Goal: Feedback & Contribution: Submit feedback/report problem

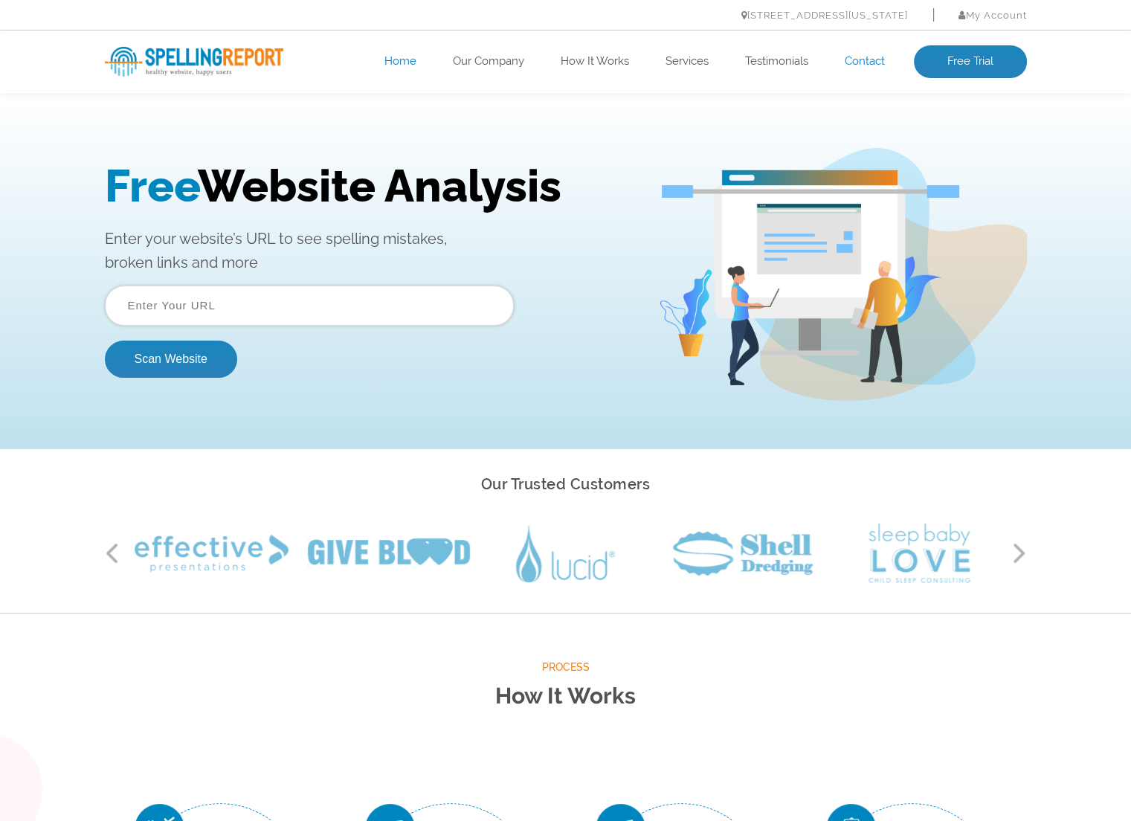
click at [853, 60] on link "Contact" at bounding box center [865, 61] width 40 height 15
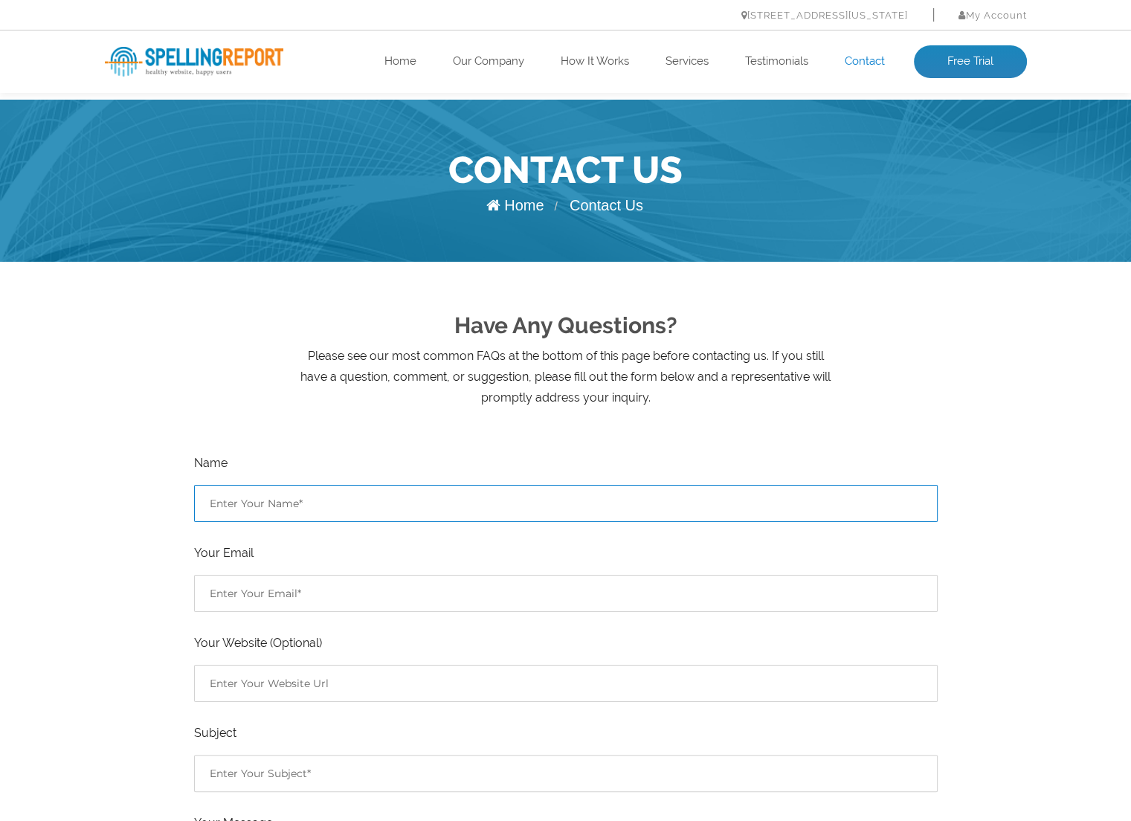
click at [326, 497] on input "Contact form" at bounding box center [566, 503] width 744 height 37
type input "quit spamming"
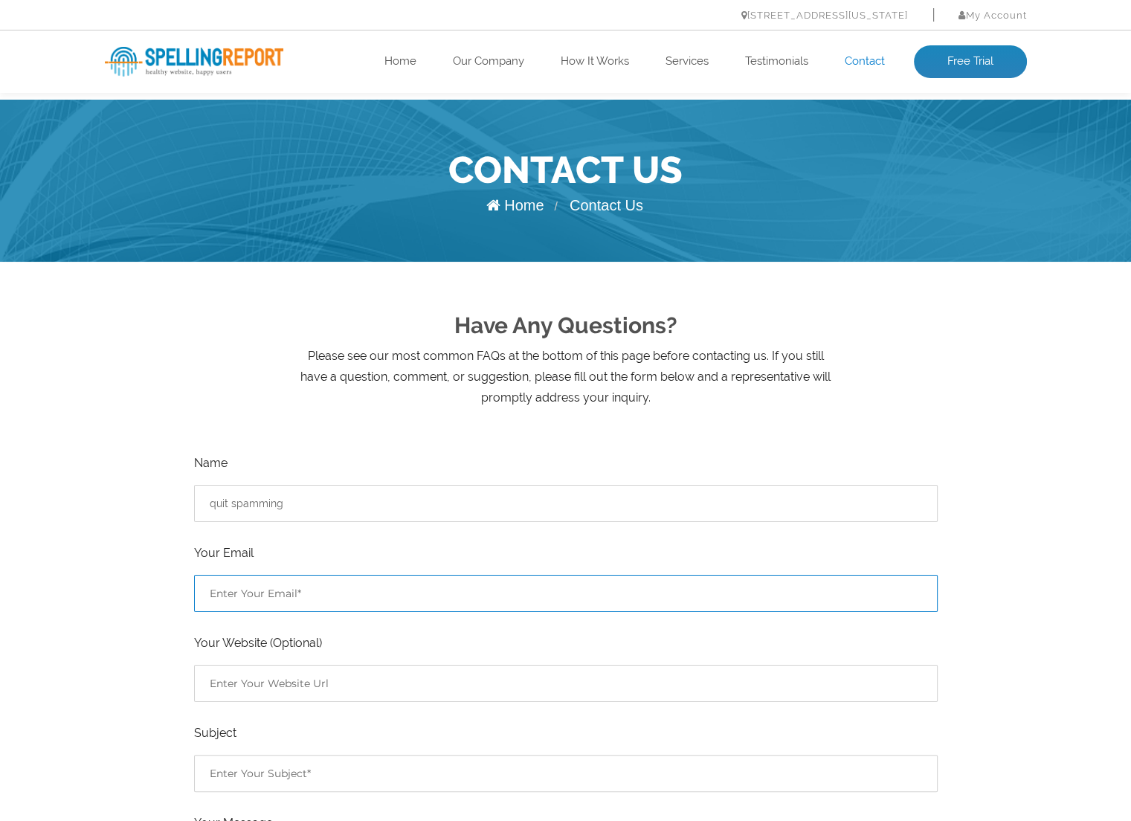
type input "u"
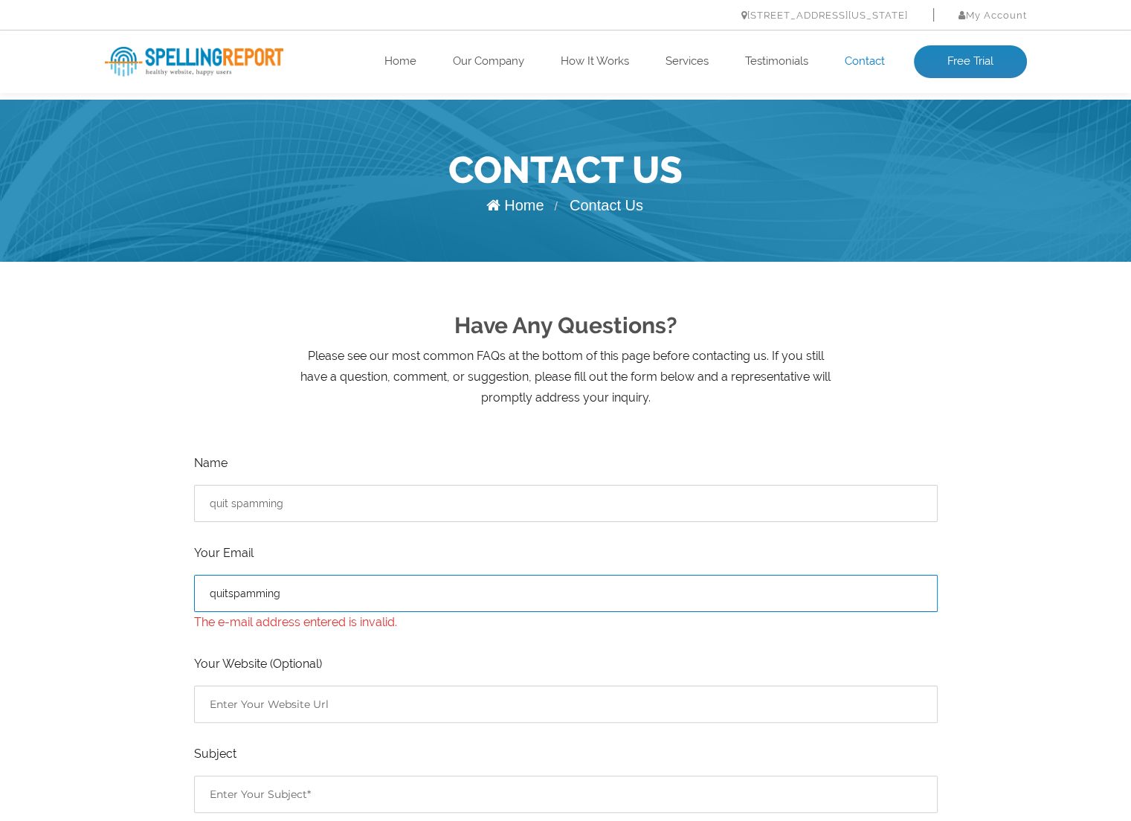
click at [326, 590] on input "quitspamming" at bounding box center [566, 593] width 744 height 37
type input "quitspamming@quitspamming"
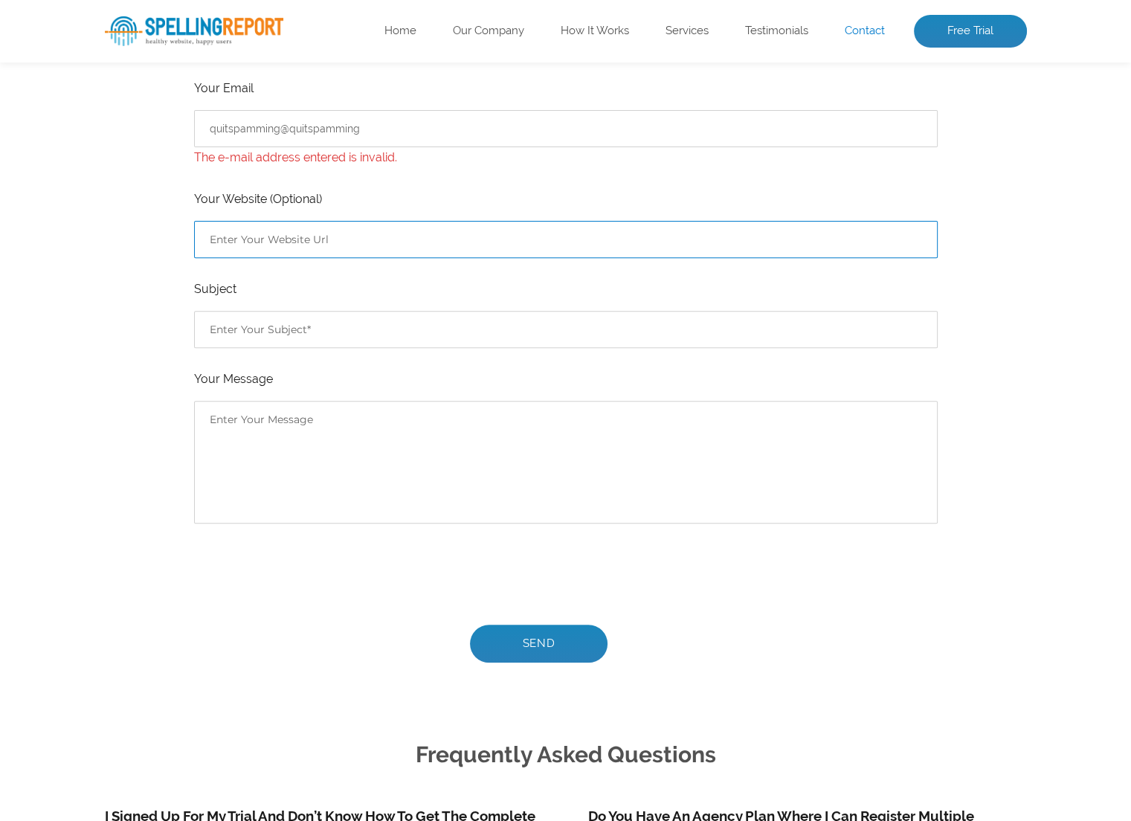
click at [274, 234] on input "Contact form" at bounding box center [566, 239] width 744 height 37
type input "q"
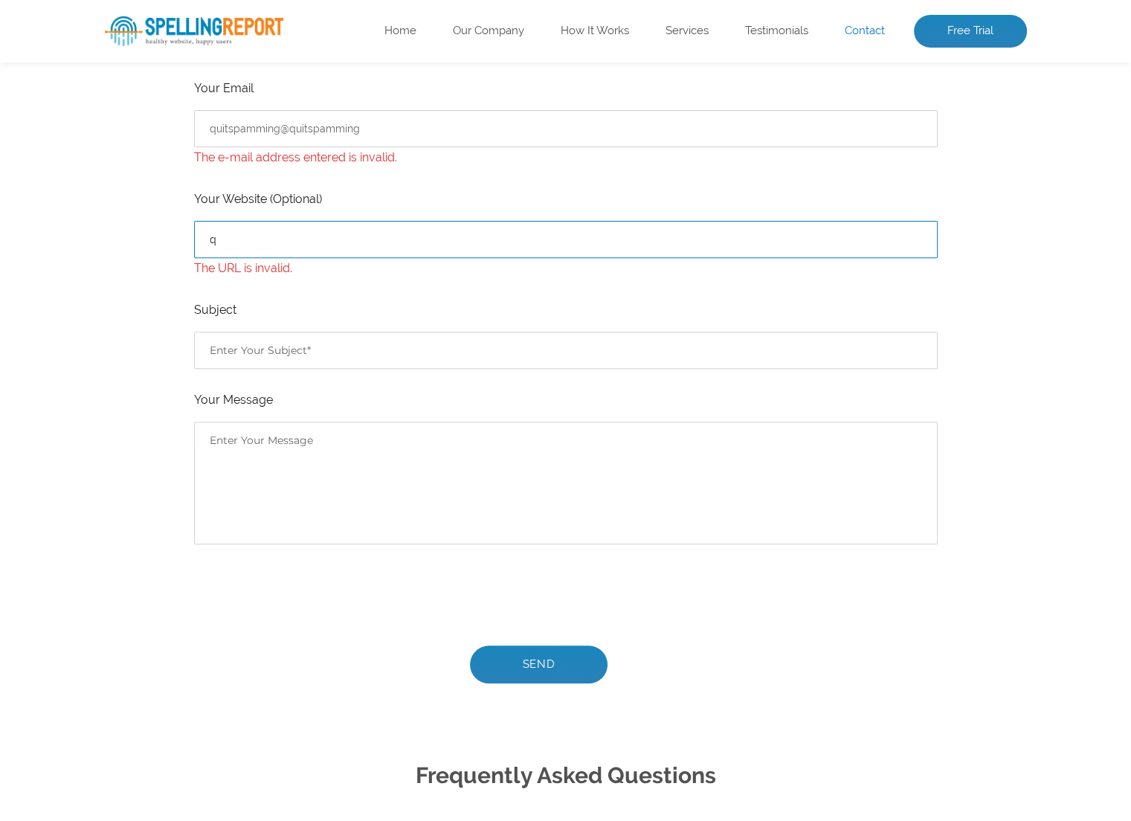
click at [274, 234] on input "q" at bounding box center [566, 239] width 744 height 37
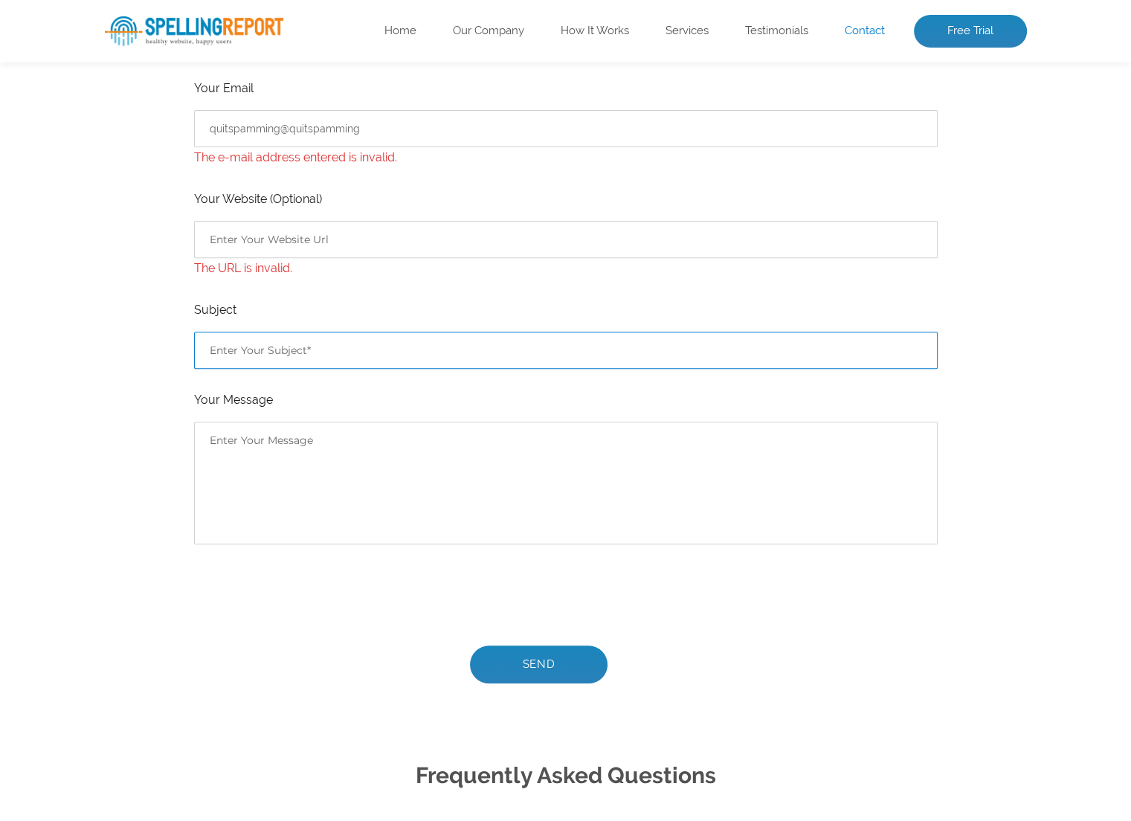
click at [294, 348] on ul "Name quit spamming Your Email quitspamming@quitspamming The e-mail address ente…" at bounding box center [566, 335] width 744 height 695
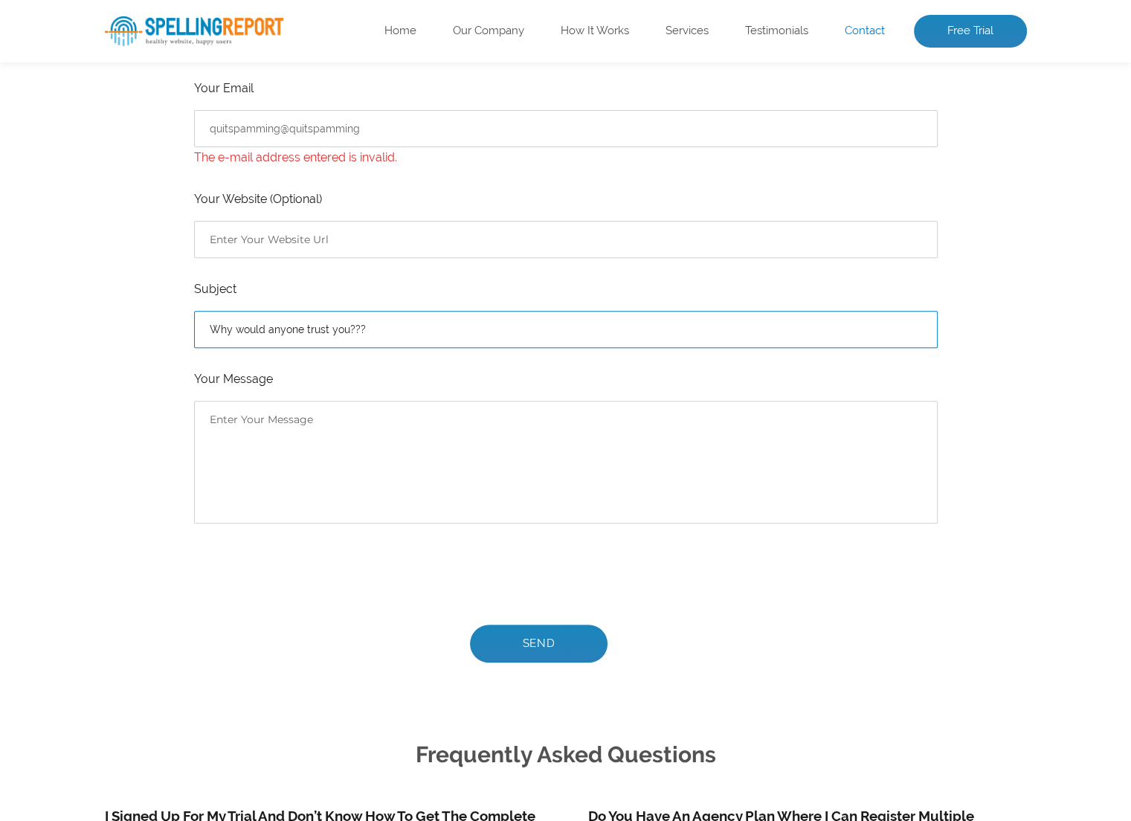
type input "Why would anyone trust you???"
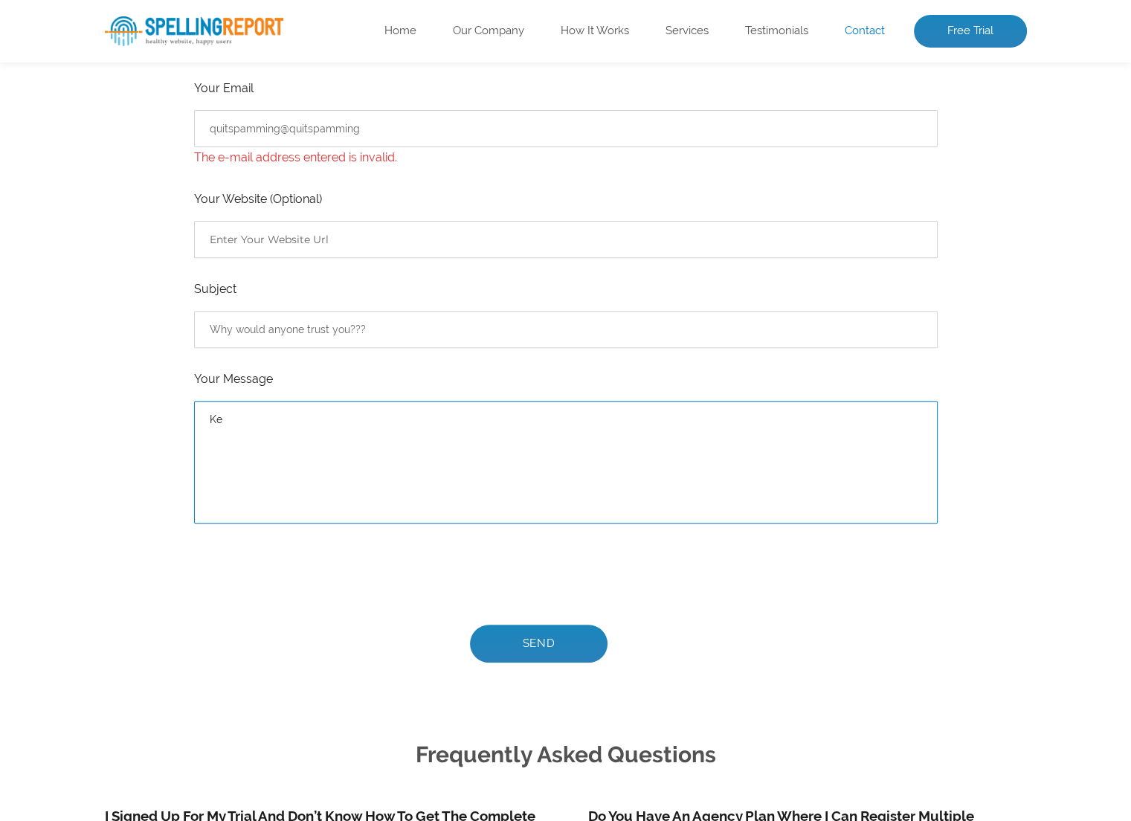
type textarea "K"
click at [292, 447] on textarea "Why would anyone trust your service considering how much spam you are sending o…" at bounding box center [566, 462] width 744 height 123
drag, startPoint x: 293, startPoint y: 445, endPoint x: 185, endPoint y: 442, distance: 107.9
click at [185, 442] on div "Have Any Questions? Please see our most common FAQs at the bottom of this page …" at bounding box center [566, 262] width 922 height 931
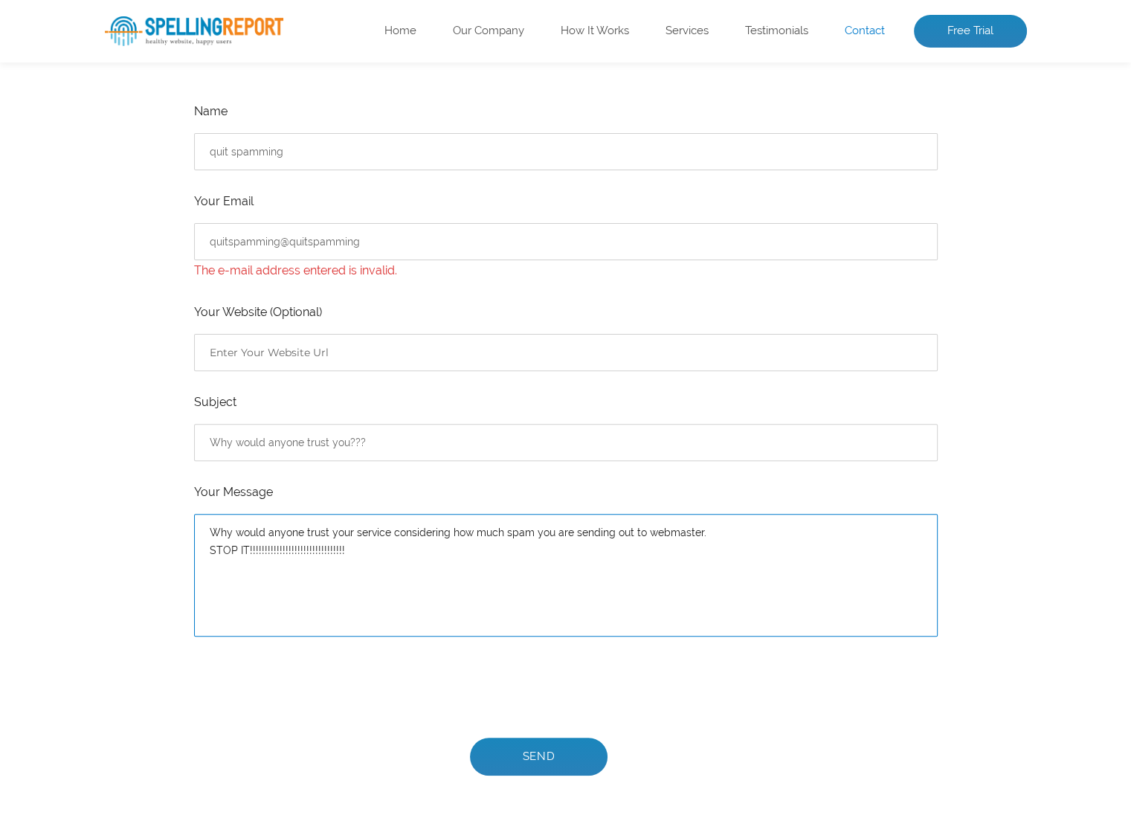
scroll to position [316, 0]
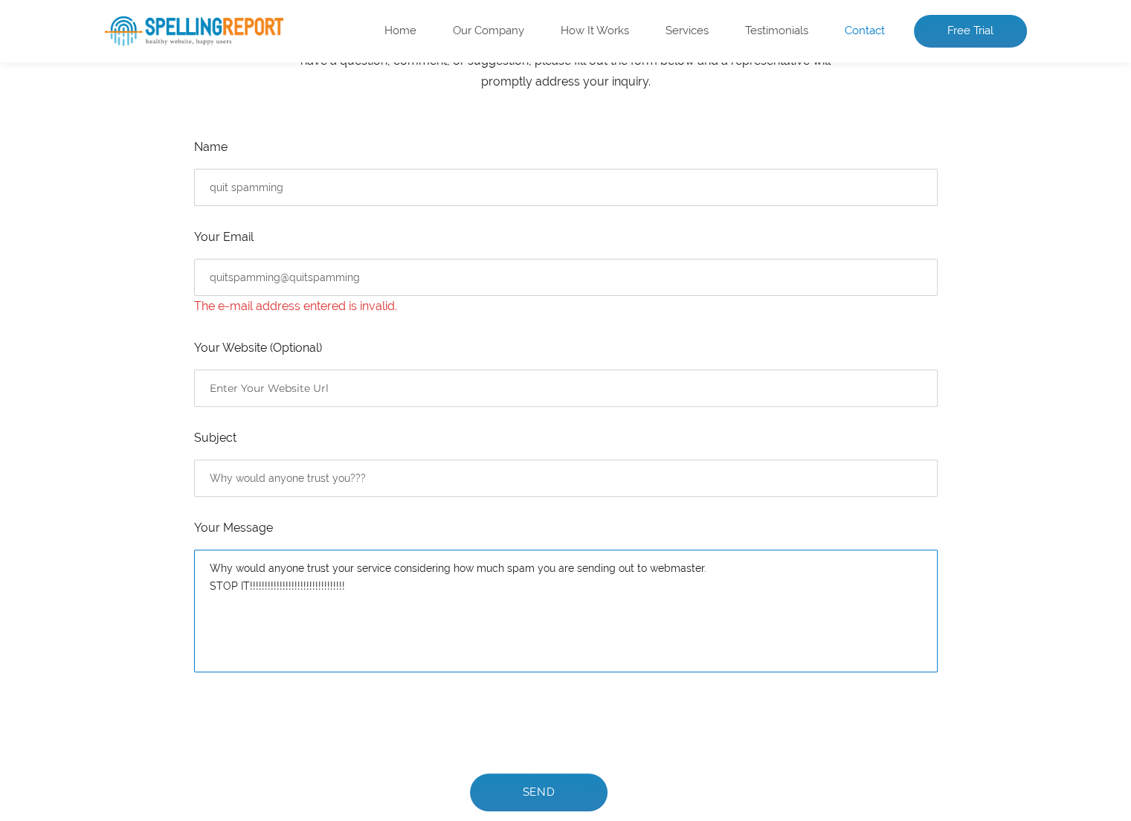
type textarea "Why would anyone trust your service considering how much spam you are sending o…"
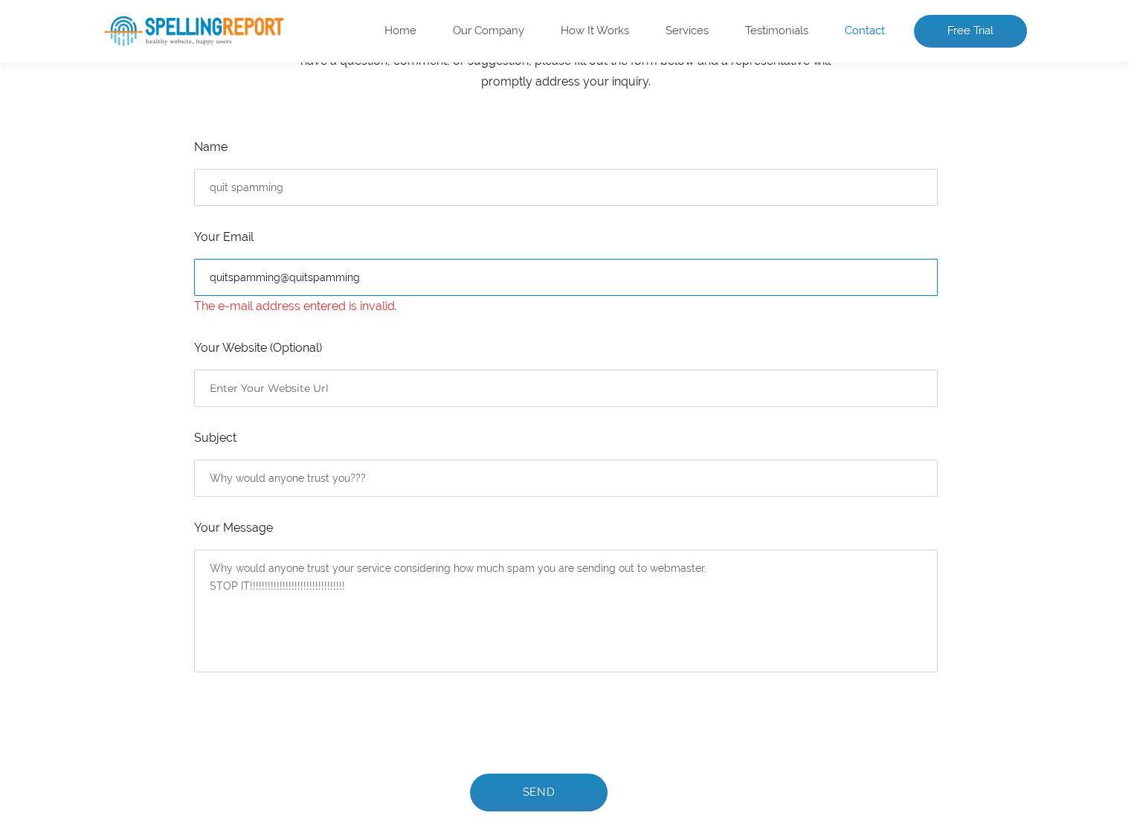
click at [516, 269] on input "quitspamming@quitspamming" at bounding box center [566, 277] width 744 height 37
type input "quitspamming@quitspamming.COM"
click at [88, 332] on div "Have Any Questions? Please see our most common FAQs at the bottom of this page …" at bounding box center [565, 599] width 1131 height 1307
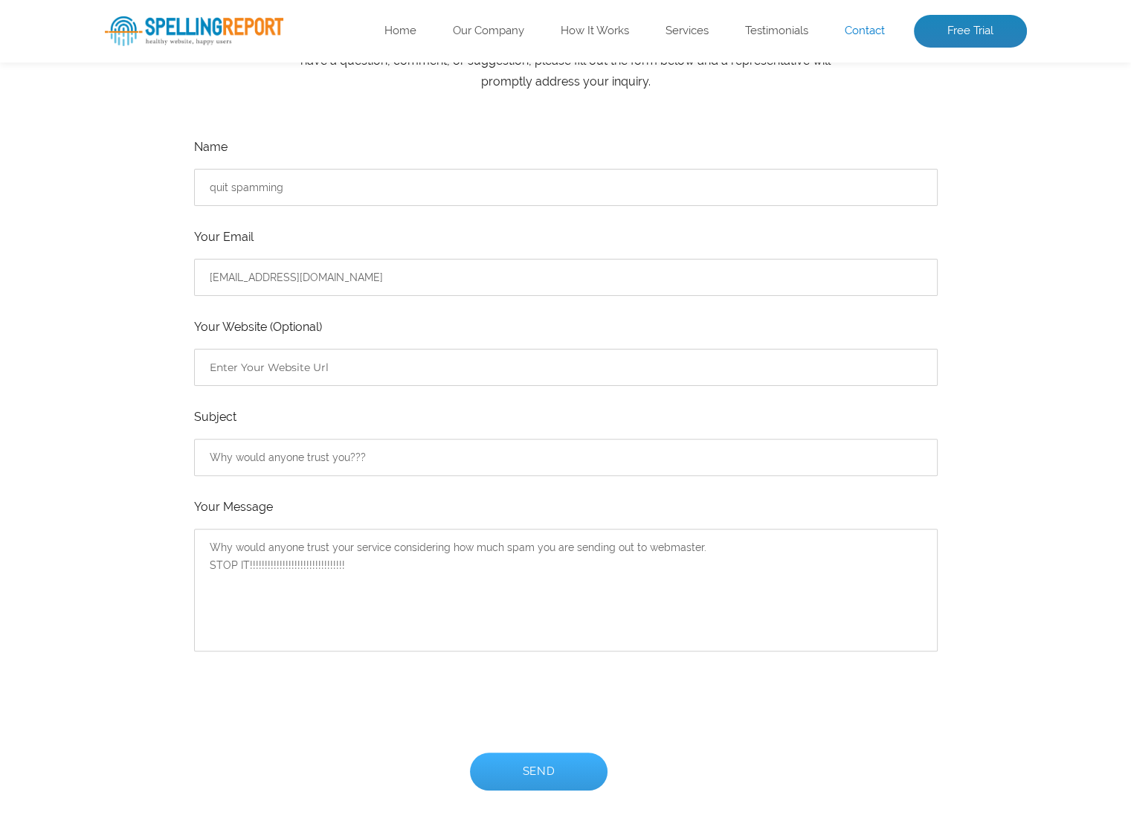
click at [564, 761] on input "Send" at bounding box center [539, 772] width 138 height 38
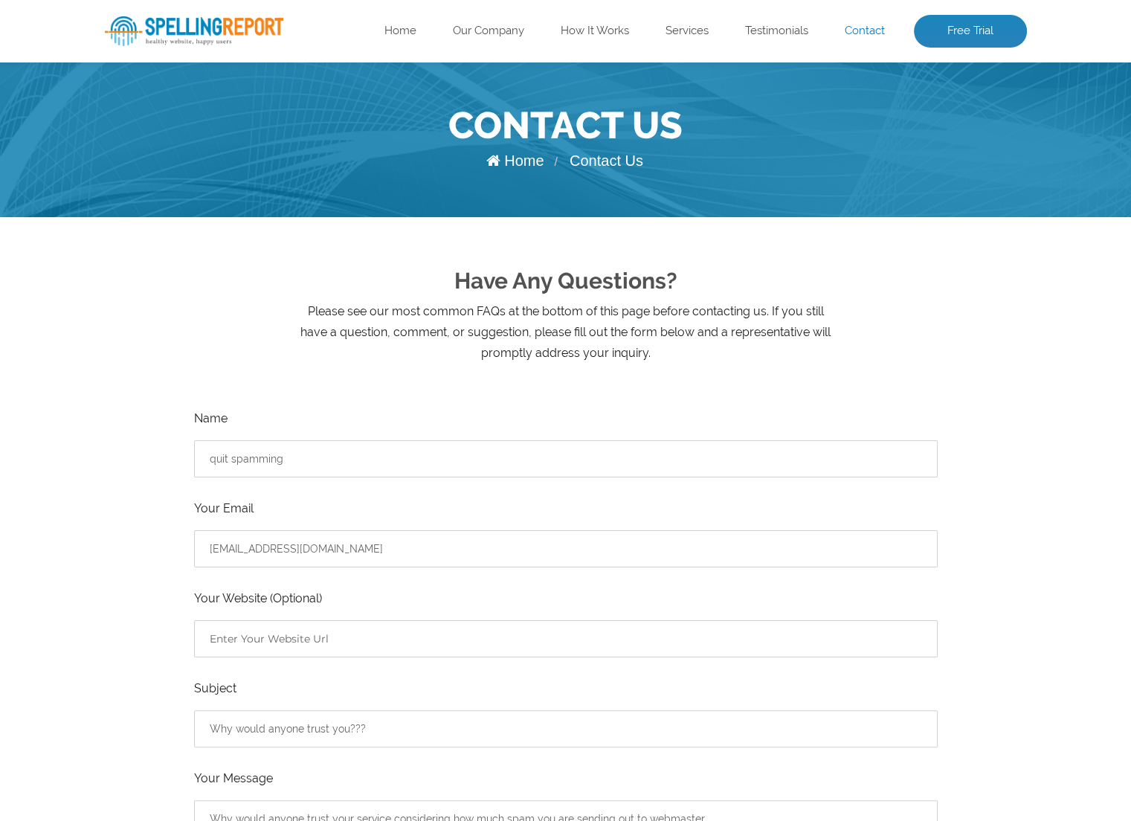
scroll to position [0, 0]
